Goal: Task Accomplishment & Management: Use online tool/utility

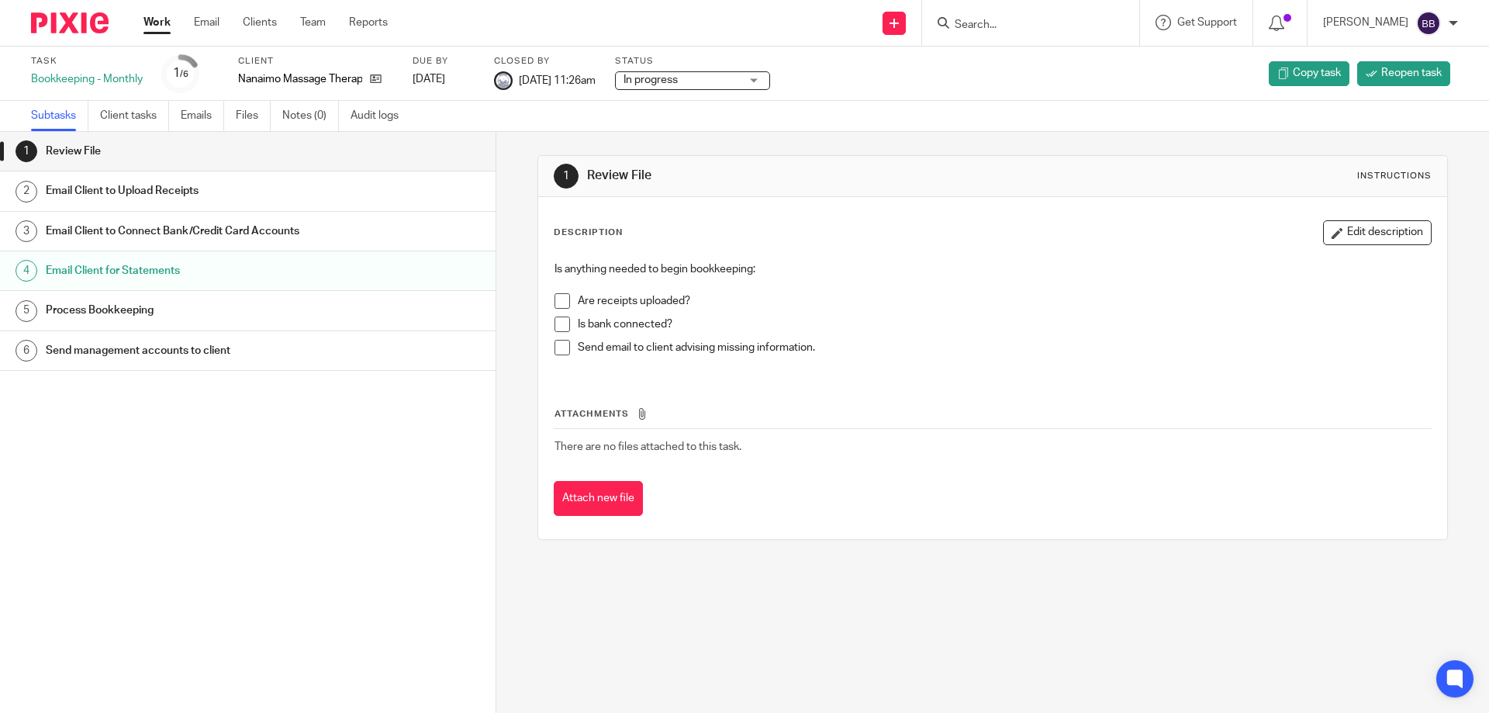
click at [164, 19] on link "Work" at bounding box center [156, 23] width 27 height 16
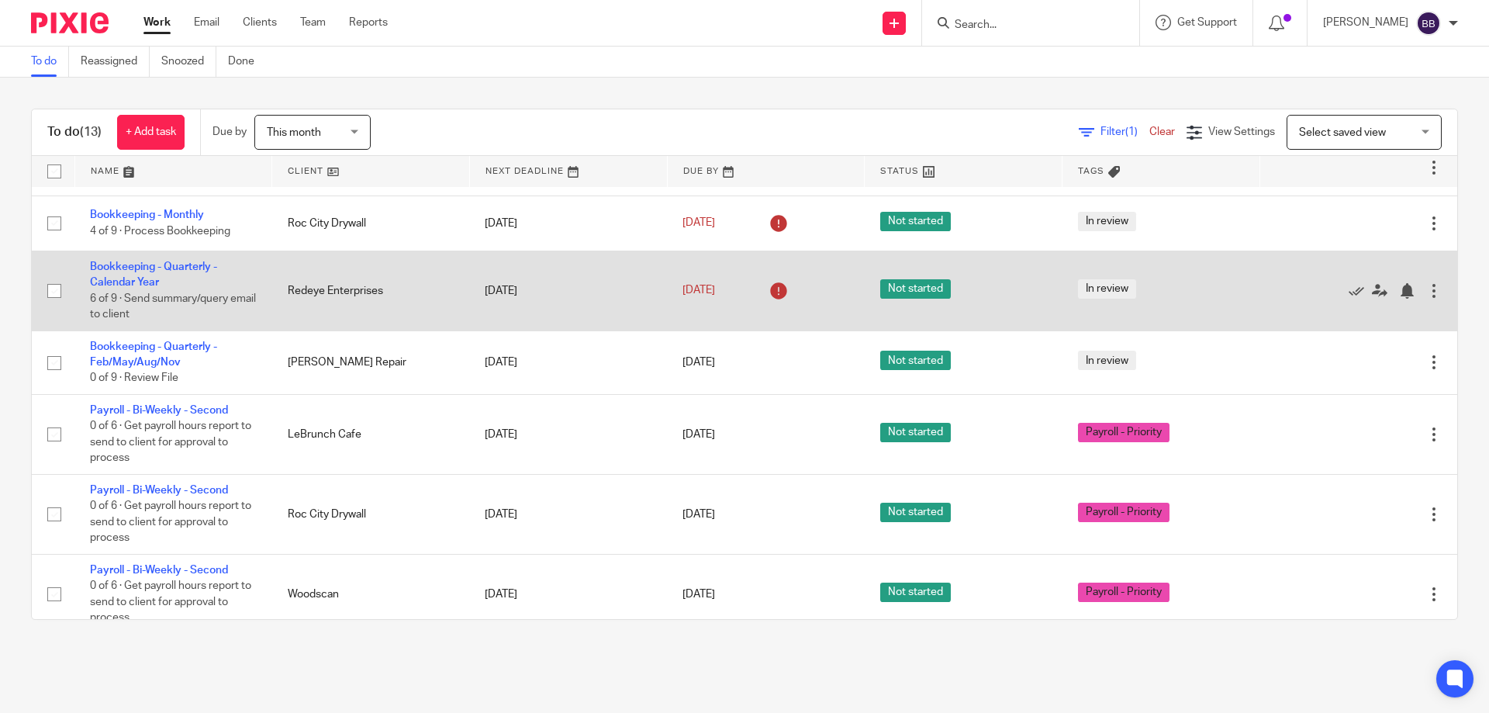
scroll to position [403, 0]
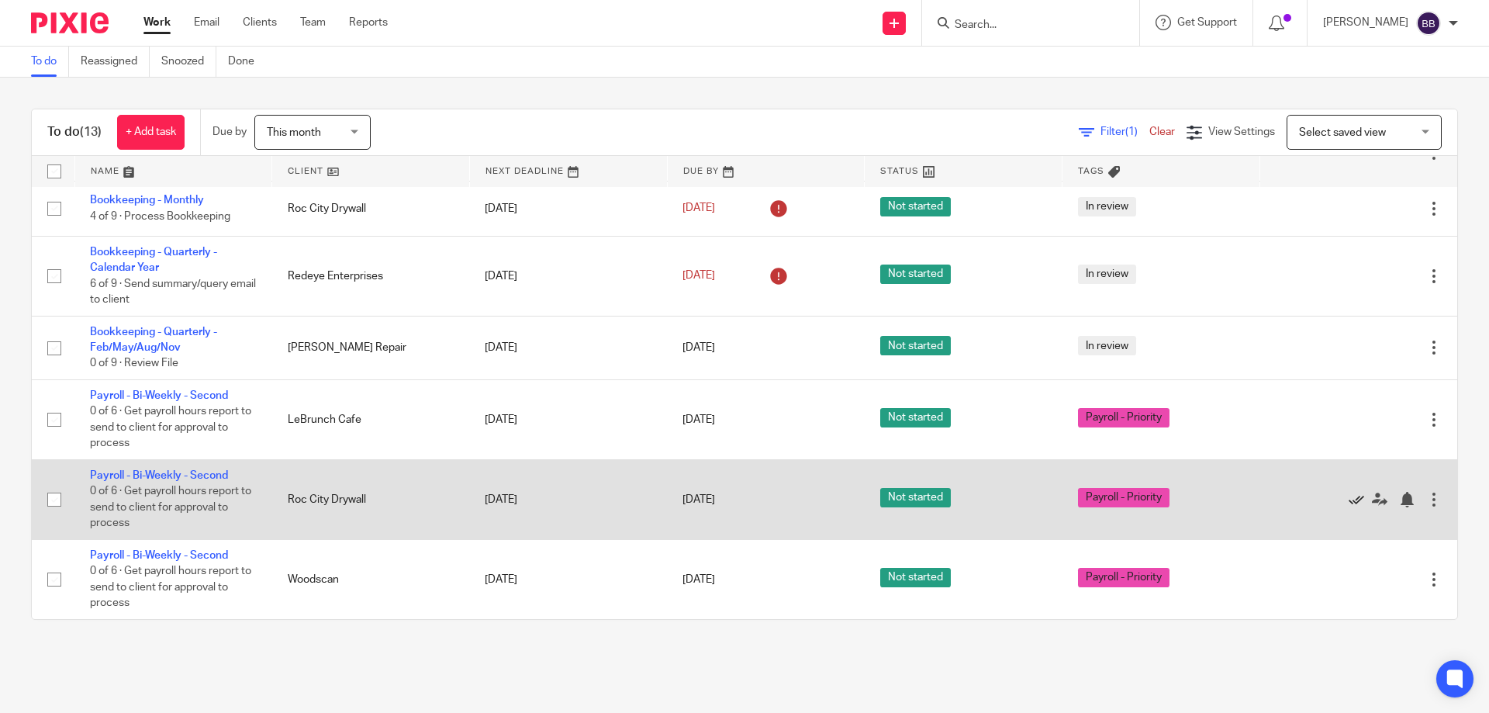
click at [1349, 500] on icon at bounding box center [1357, 500] width 16 height 16
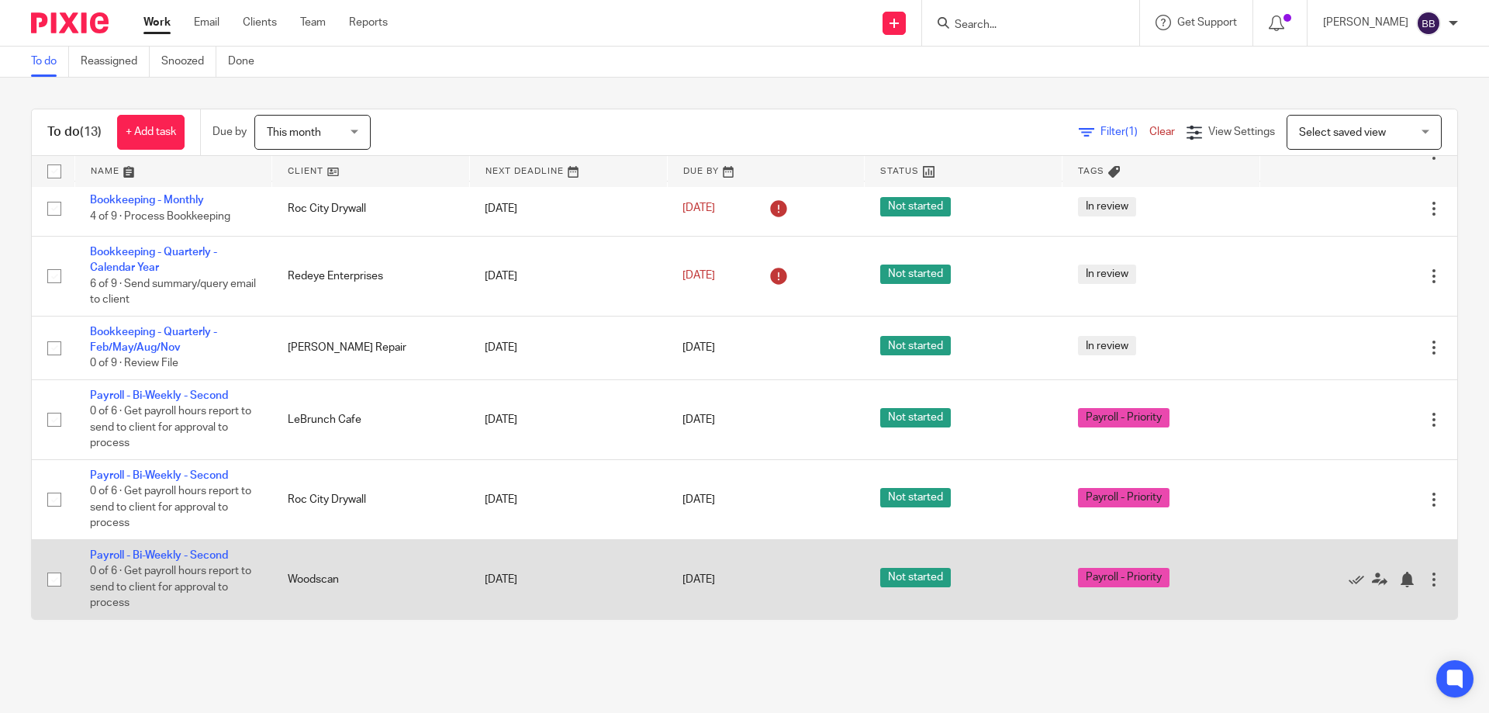
scroll to position [323, 0]
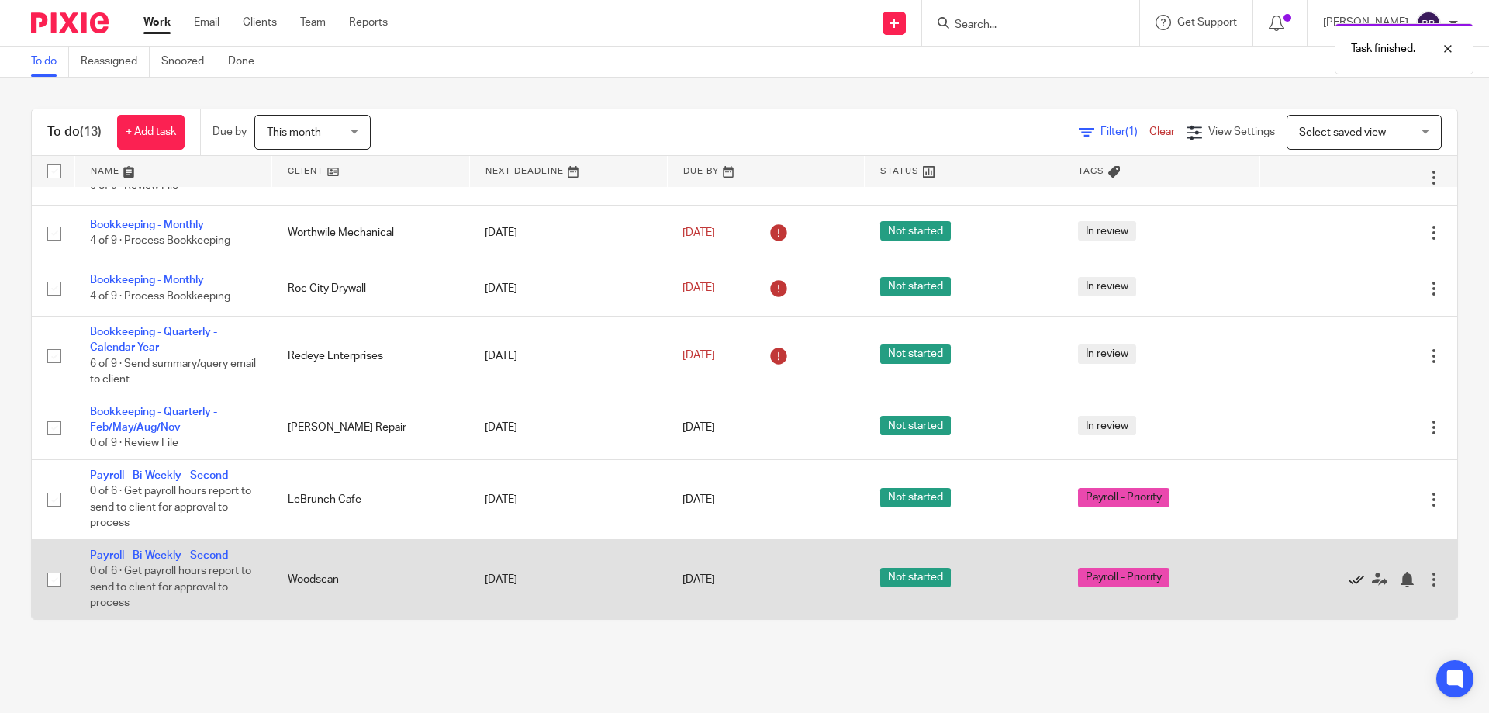
click at [1349, 578] on icon at bounding box center [1357, 580] width 16 height 16
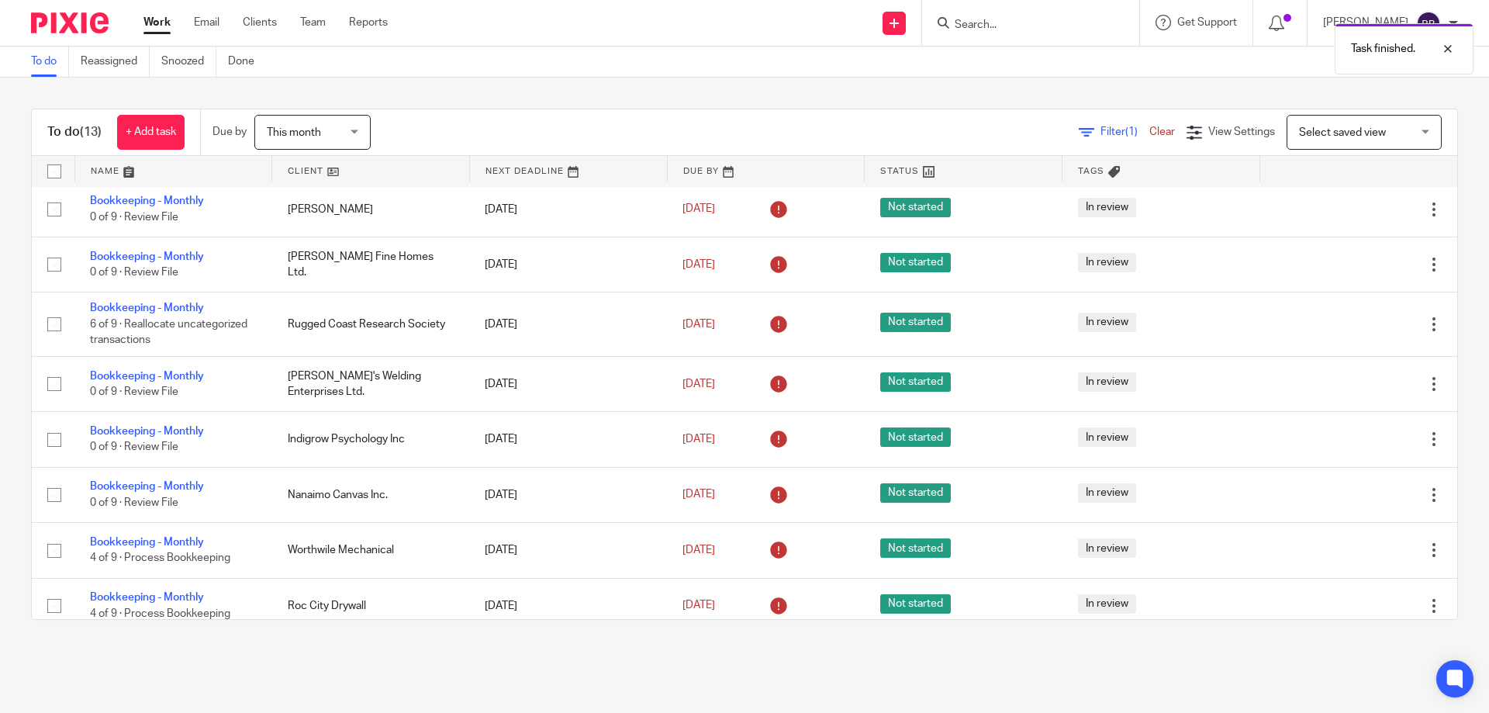
scroll to position [0, 0]
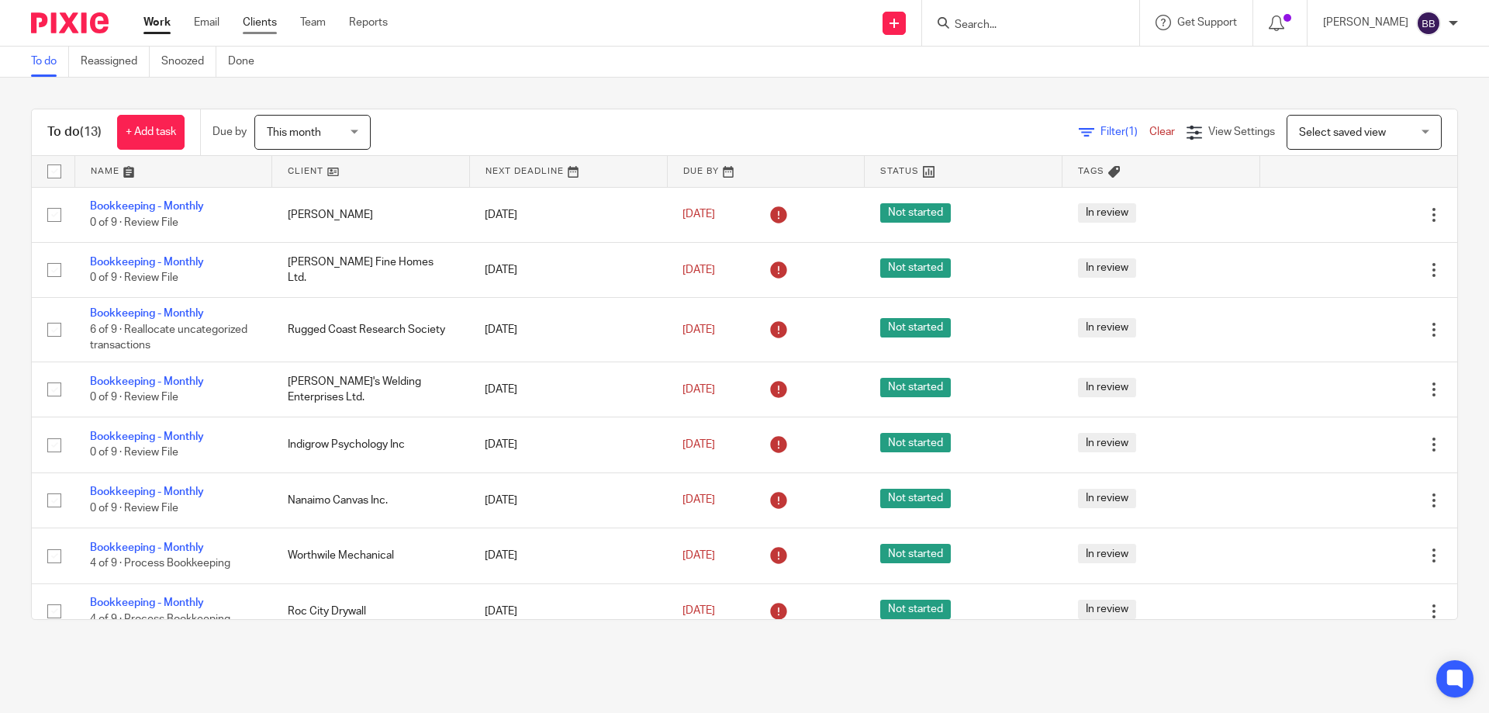
click at [249, 17] on link "Clients" at bounding box center [260, 23] width 34 height 16
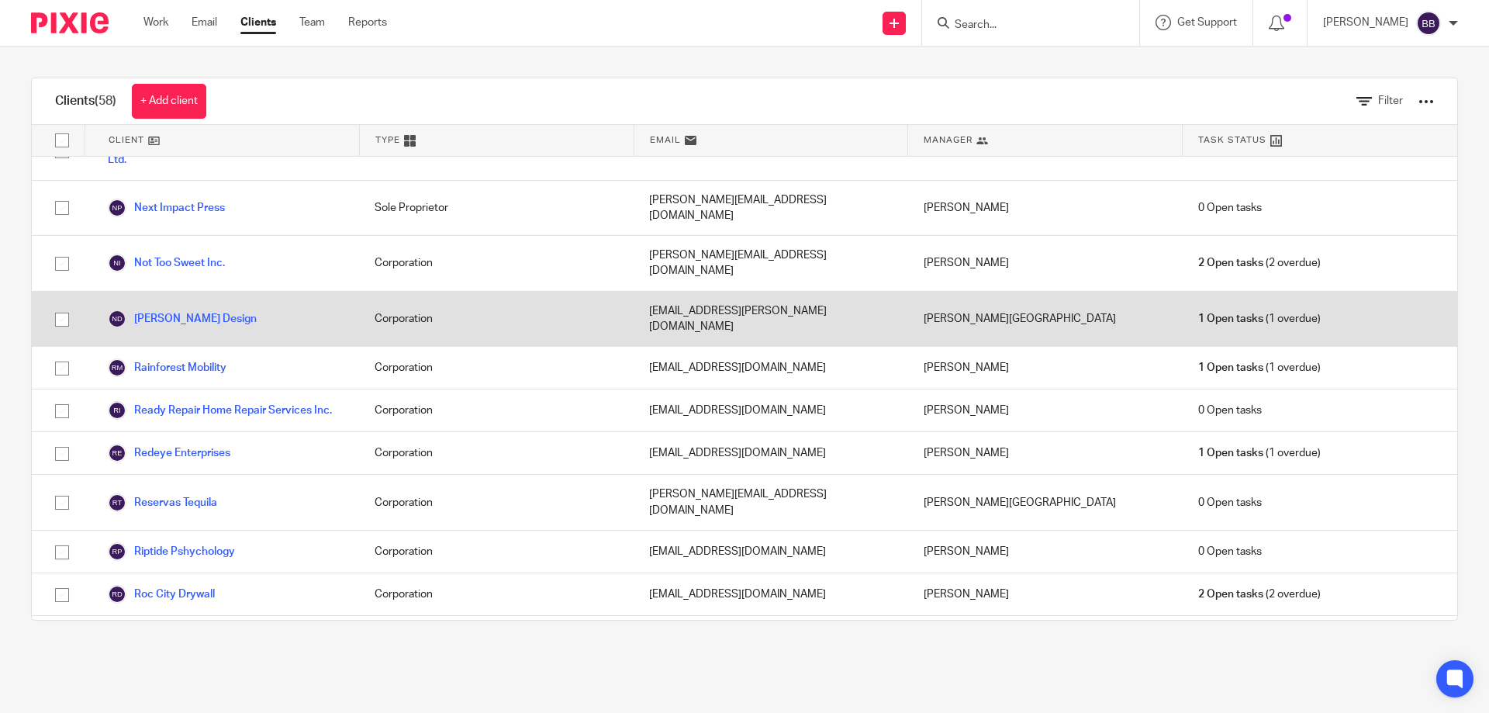
scroll to position [1939, 0]
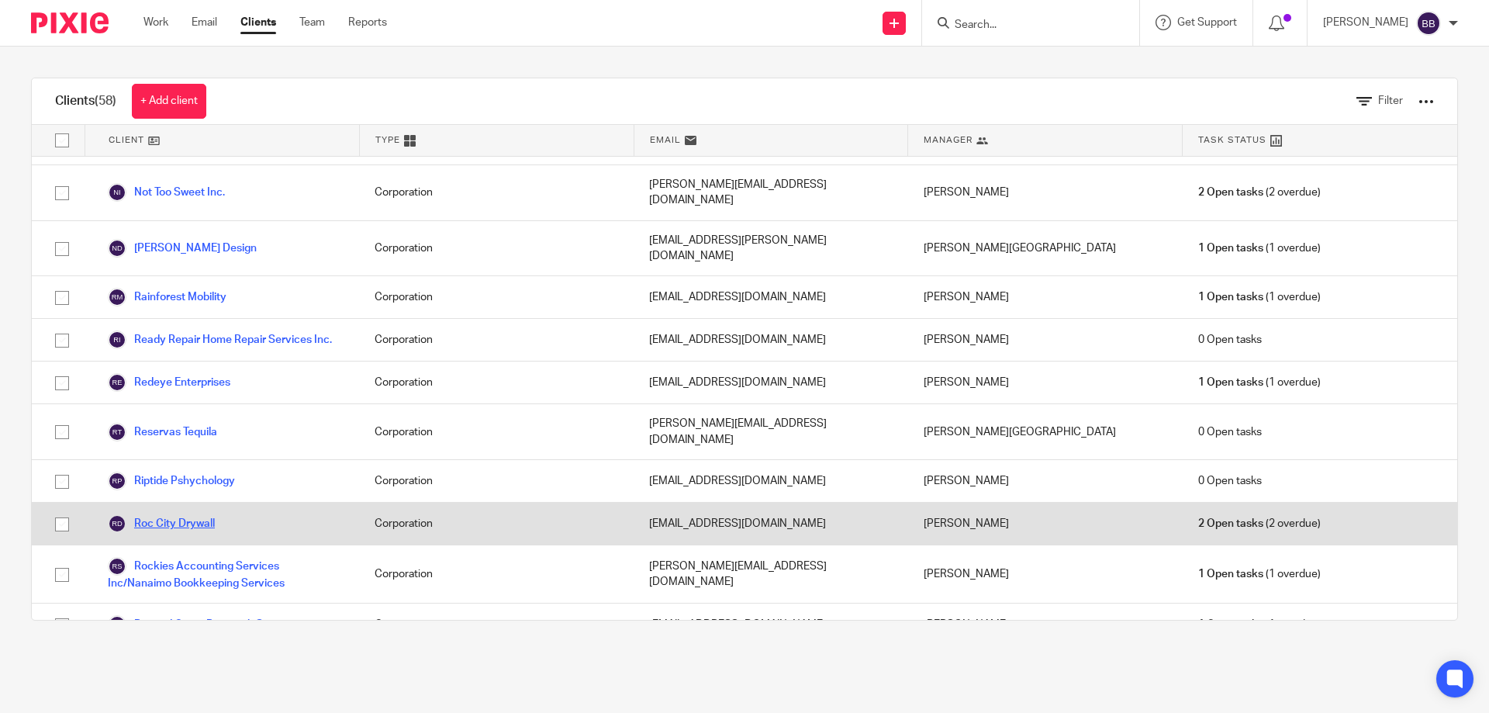
click at [196, 514] on link "Roc City Drywall" at bounding box center [161, 523] width 107 height 19
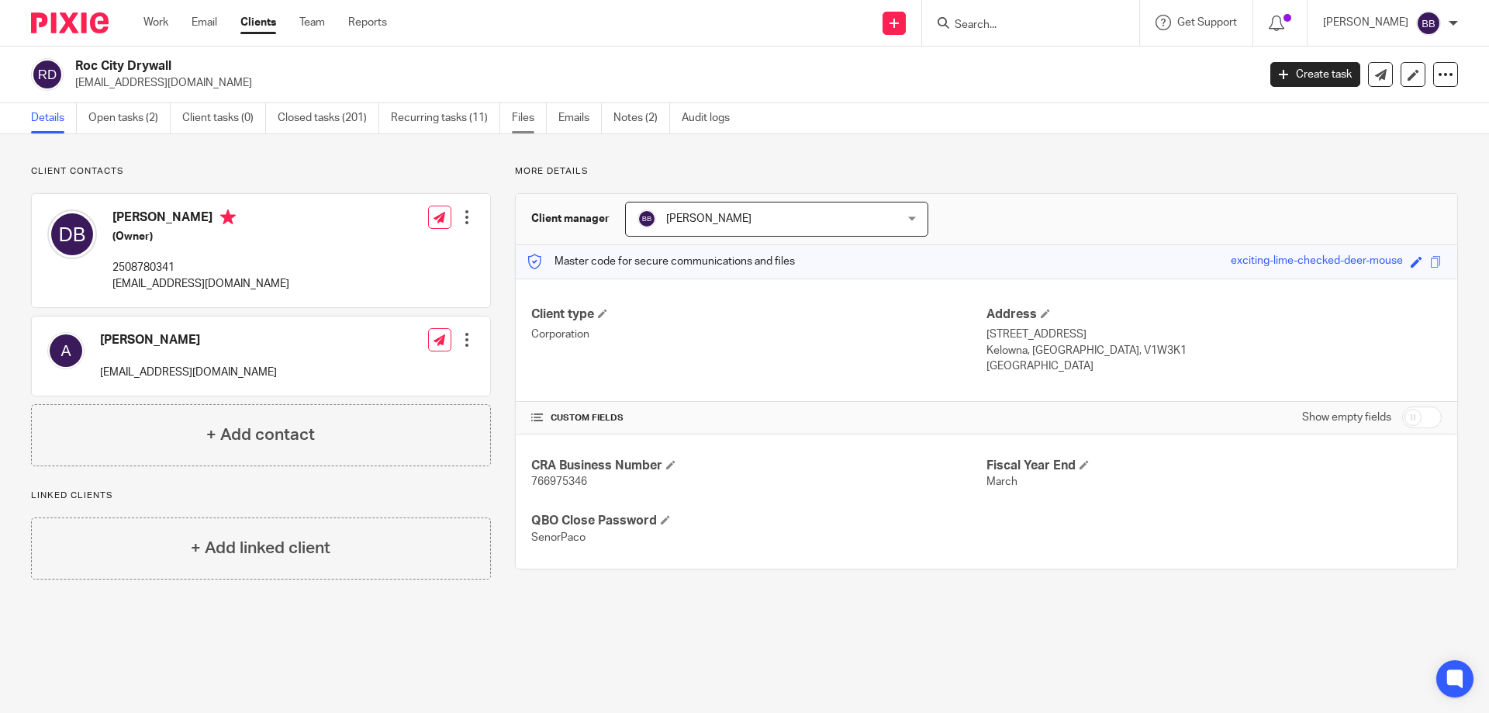
click at [527, 116] on link "Files" at bounding box center [529, 118] width 35 height 30
click at [524, 113] on link "Files" at bounding box center [529, 118] width 35 height 30
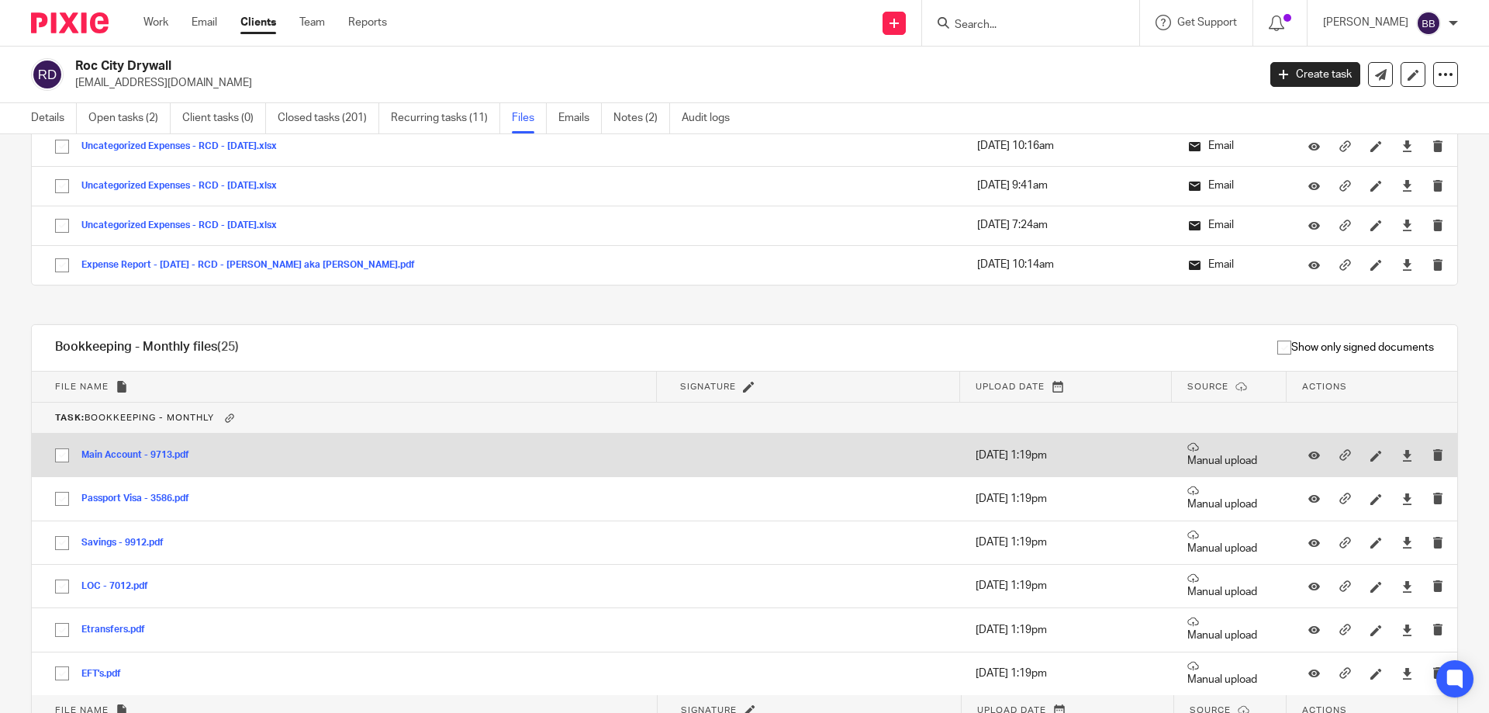
scroll to position [37458, 0]
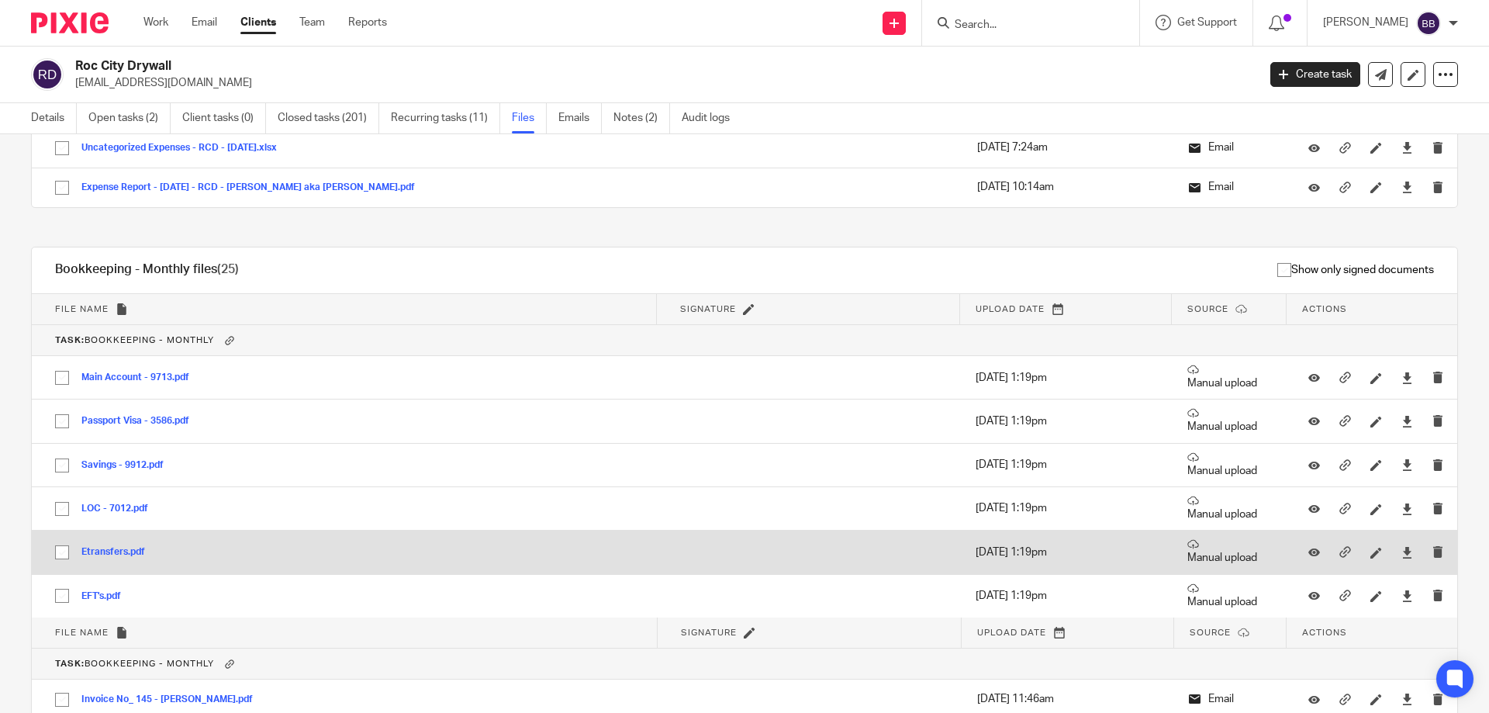
click at [99, 549] on button "Etransfers.pdf" at bounding box center [118, 552] width 75 height 11
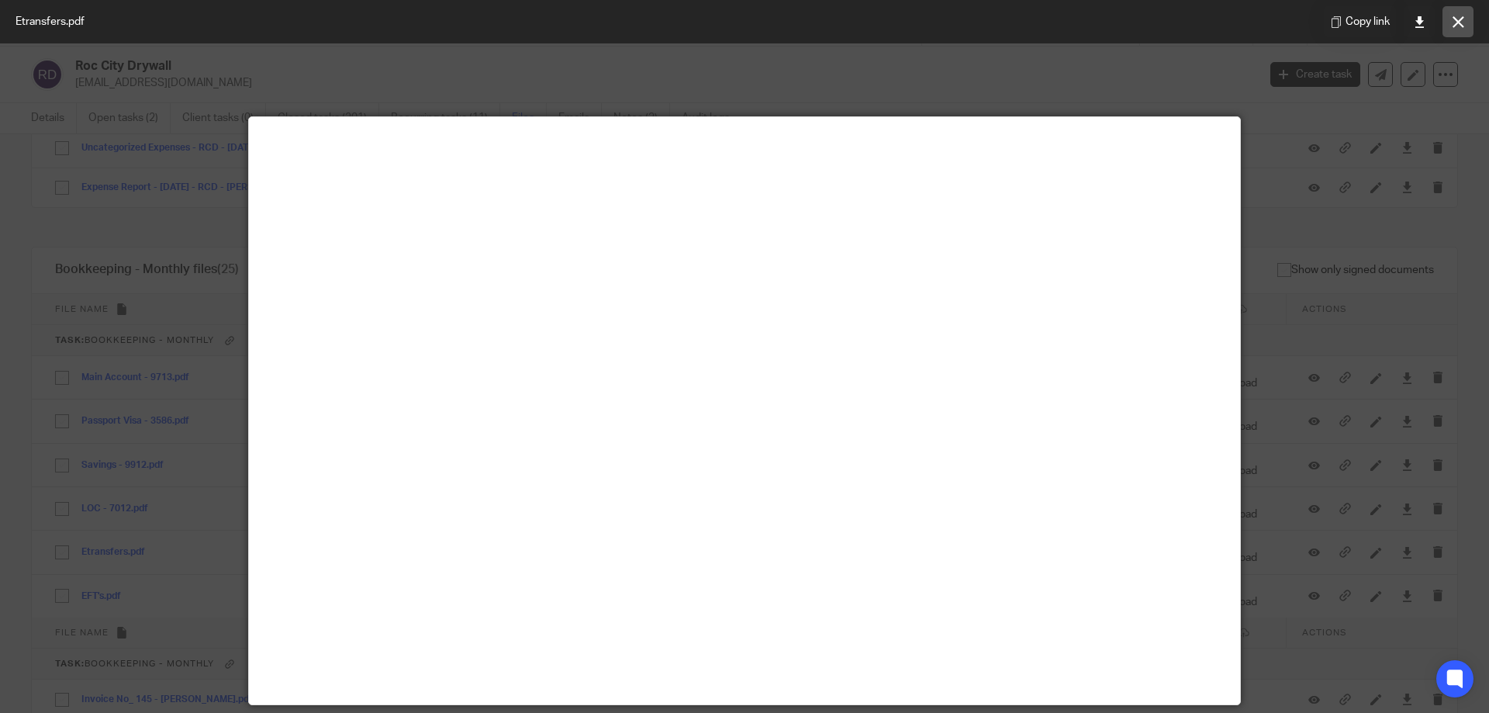
click at [1462, 23] on icon at bounding box center [1459, 22] width 12 height 12
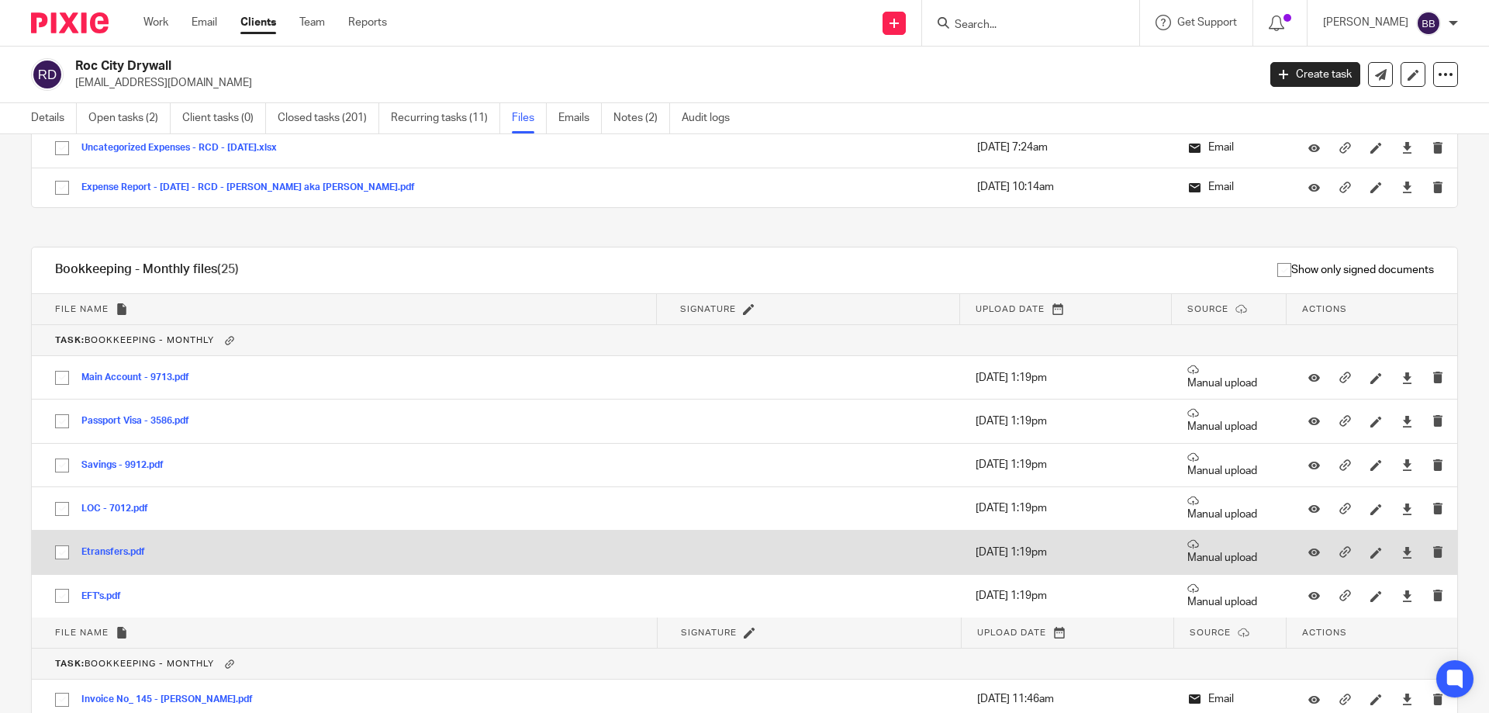
click at [99, 548] on button "Etransfers.pdf" at bounding box center [118, 552] width 75 height 11
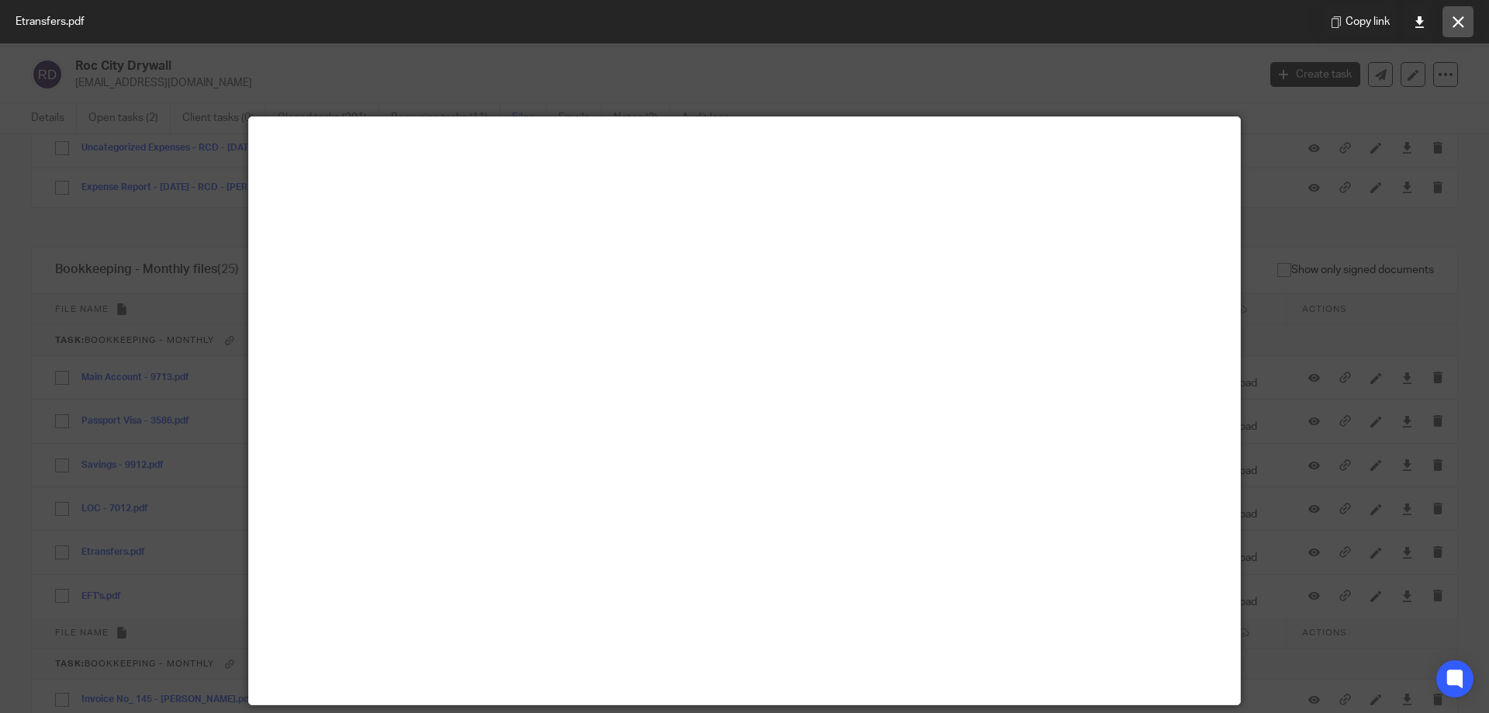
click at [1456, 23] on icon at bounding box center [1459, 22] width 12 height 12
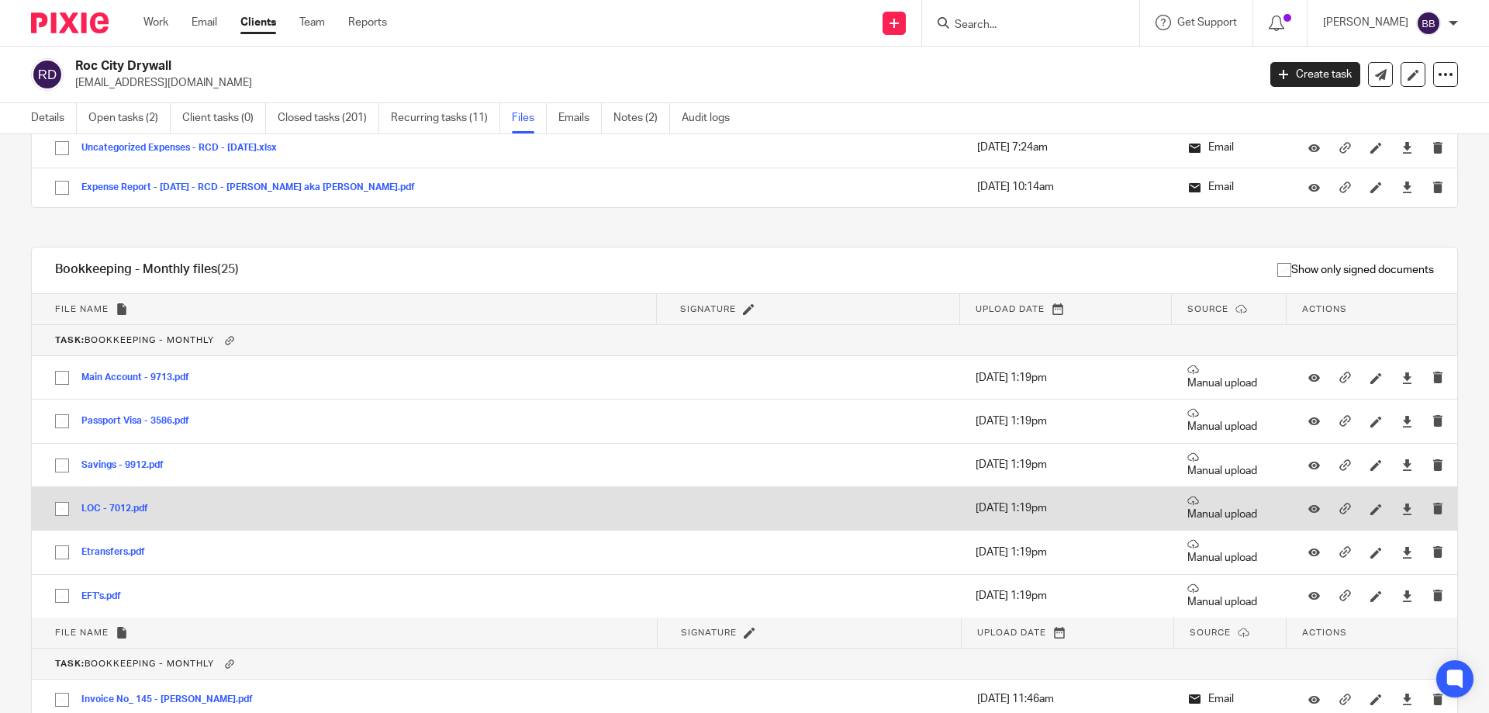
click at [130, 508] on button "LOC - 7012.pdf" at bounding box center [120, 508] width 78 height 11
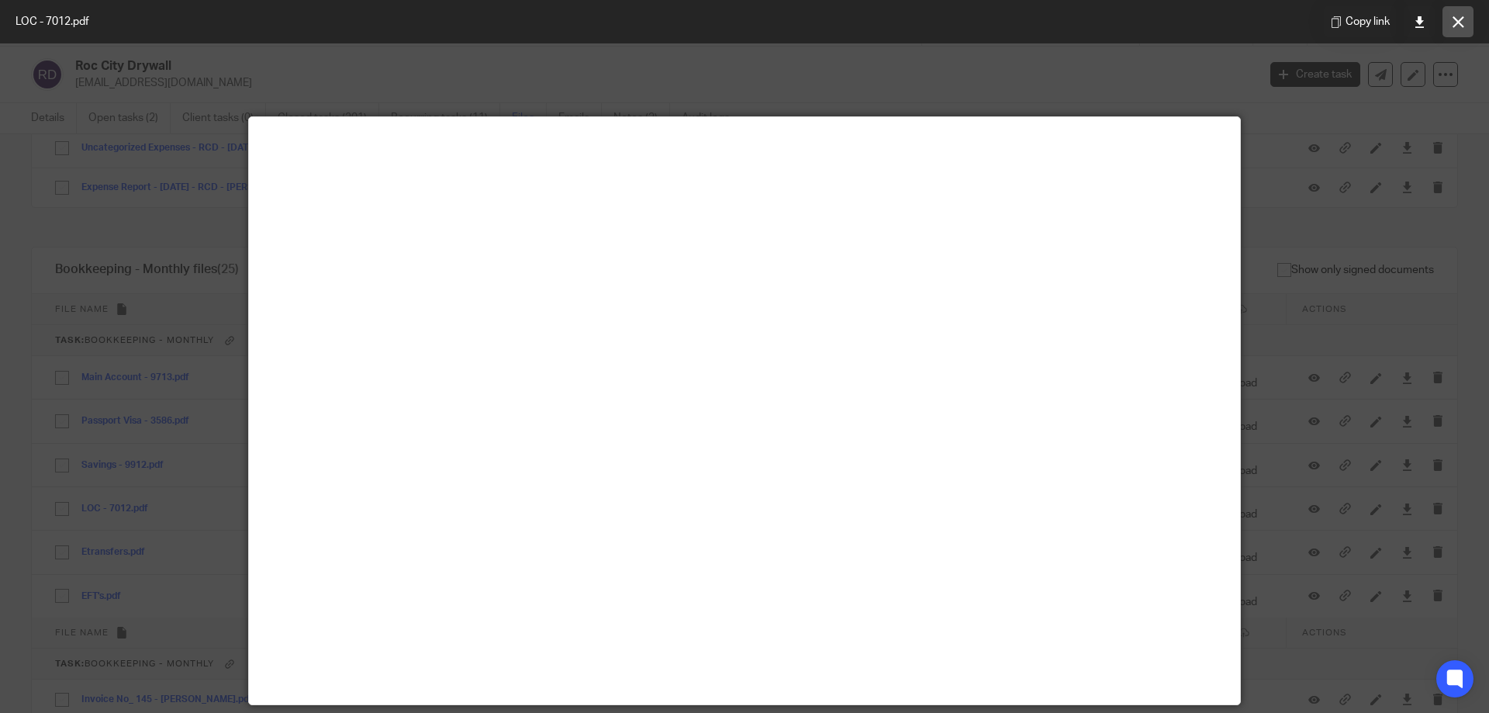
click at [1459, 20] on icon at bounding box center [1459, 22] width 12 height 12
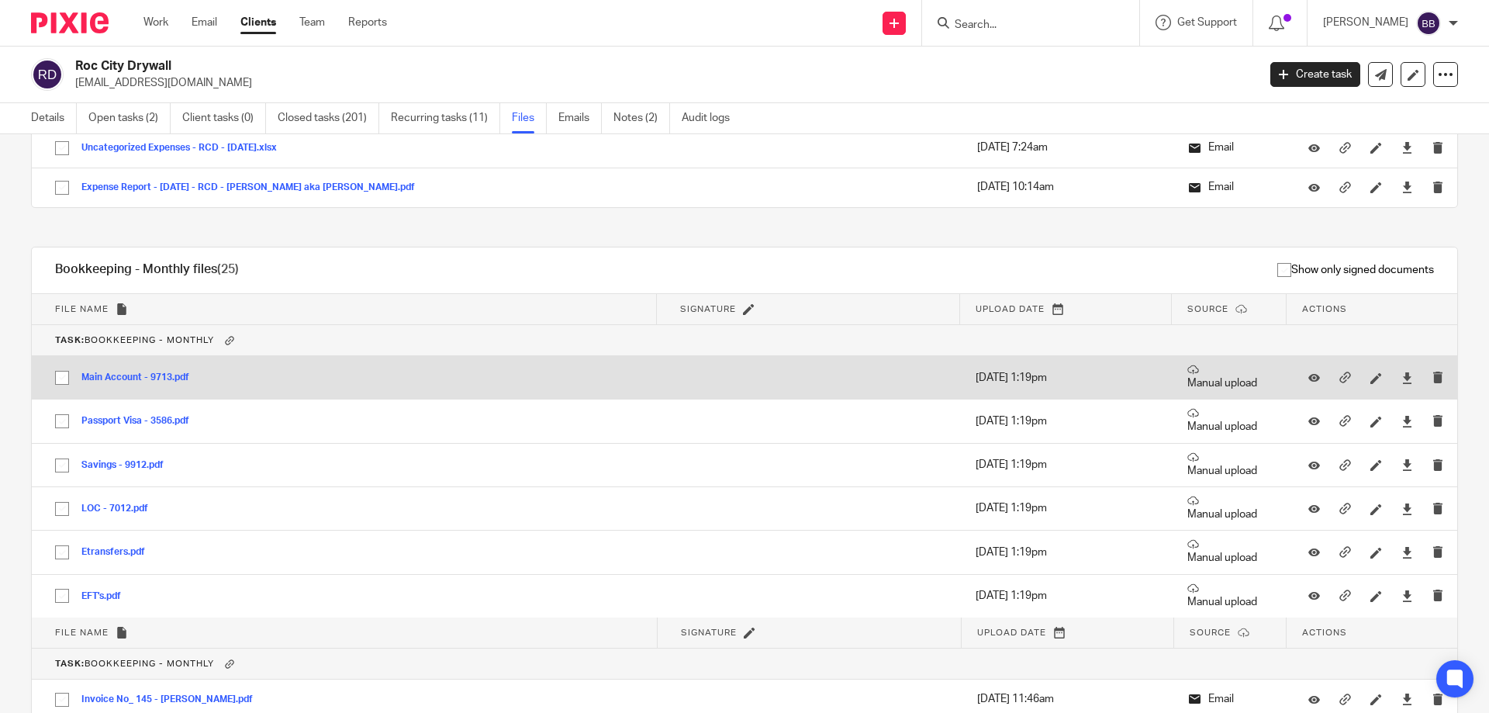
click at [994, 375] on p "Sep 12, 2025 1:19pm" at bounding box center [1066, 378] width 181 height 16
click at [140, 377] on button "Main Account - 9713.pdf" at bounding box center [140, 377] width 119 height 11
